Goal: Information Seeking & Learning: Learn about a topic

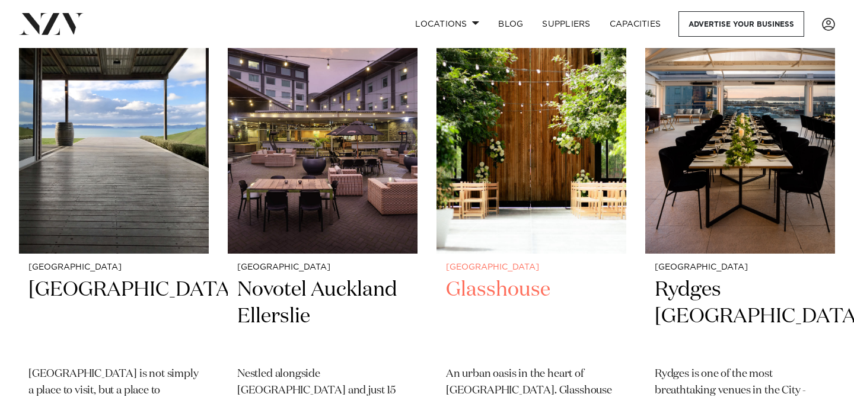
scroll to position [1045, 0]
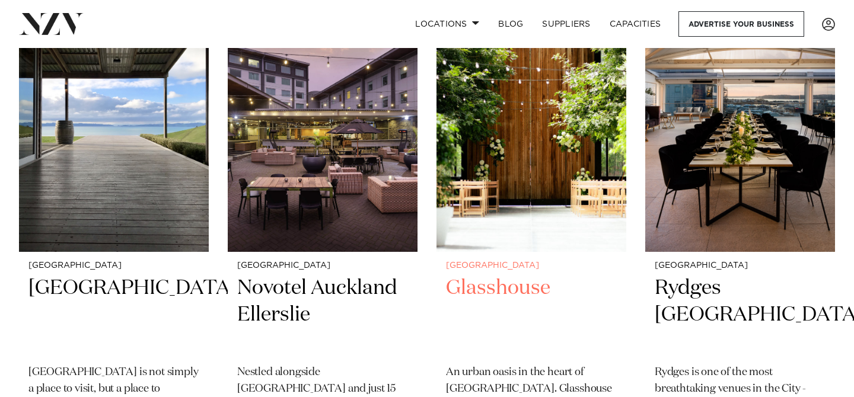
click at [544, 109] on img at bounding box center [532, 125] width 190 height 254
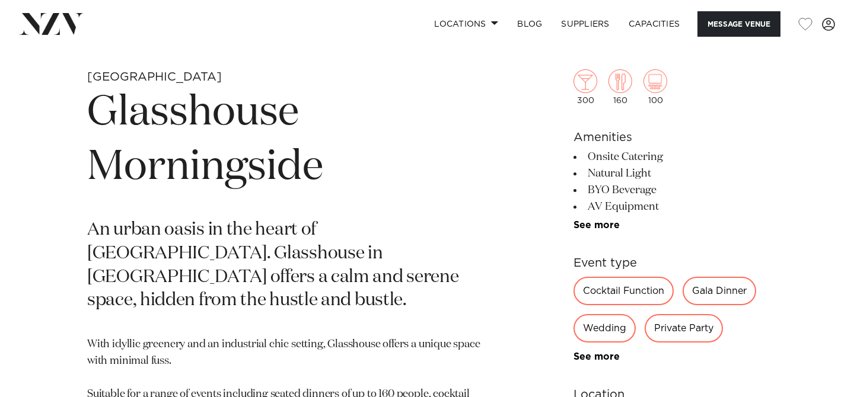
scroll to position [424, 0]
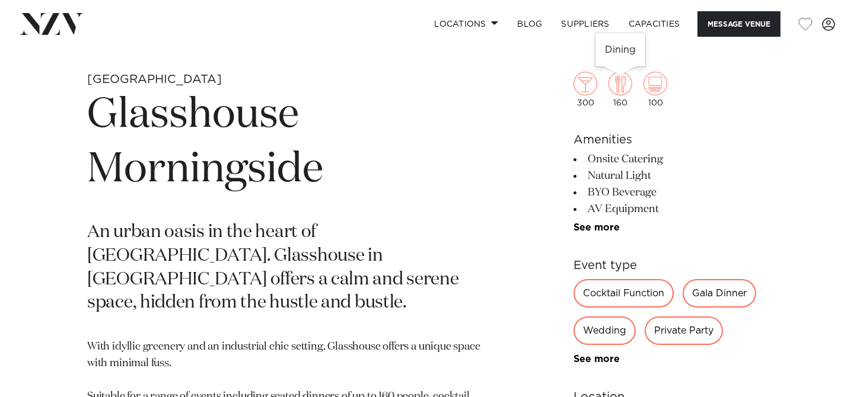
click at [617, 84] on img at bounding box center [621, 84] width 24 height 24
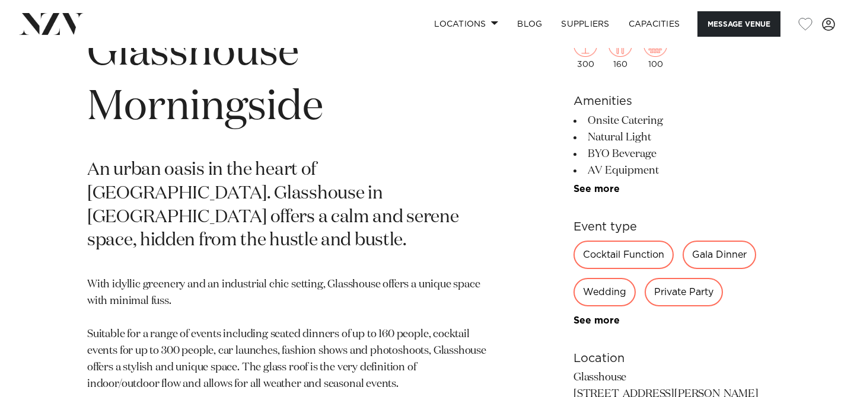
scroll to position [493, 0]
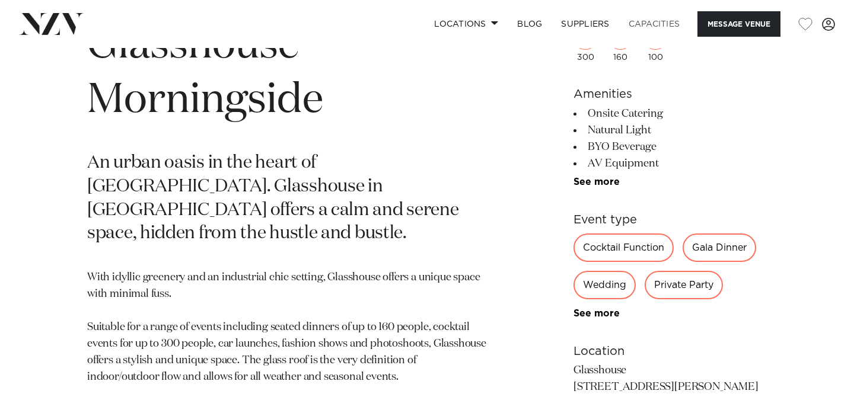
click at [643, 26] on link "Capacities" at bounding box center [654, 24] width 71 height 26
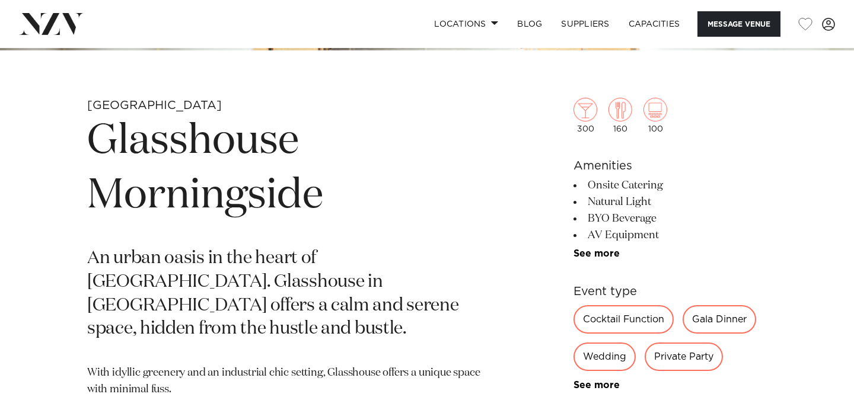
scroll to position [399, 0]
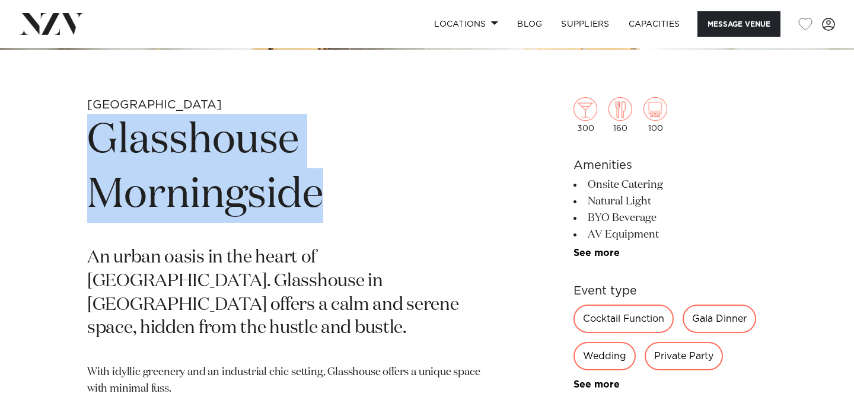
drag, startPoint x: 326, startPoint y: 199, endPoint x: 60, endPoint y: 139, distance: 271.8
copy h1 "Glasshouse Morningside"
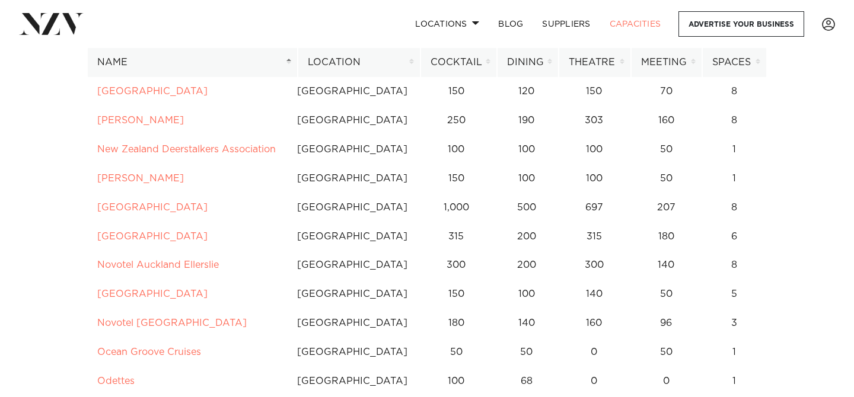
scroll to position [4282, 0]
